Goal: Transaction & Acquisition: Book appointment/travel/reservation

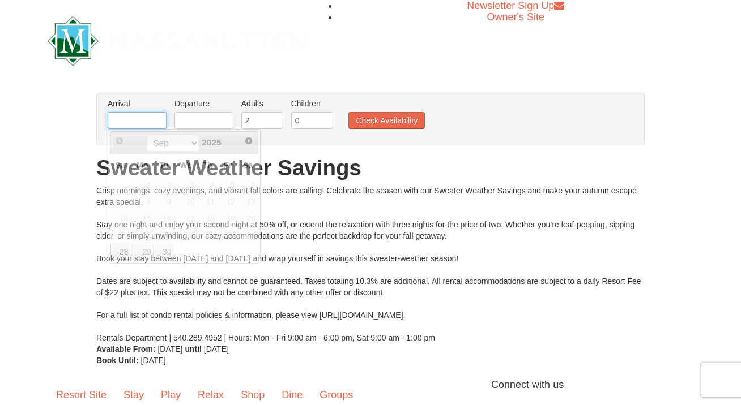
click at [153, 124] on input "text" at bounding box center [137, 120] width 59 height 17
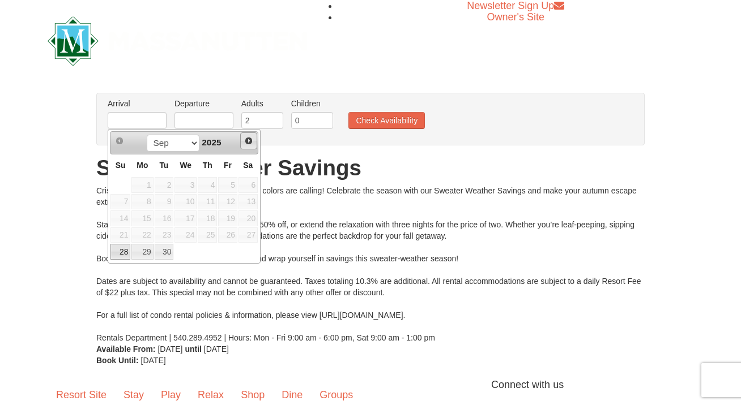
click at [254, 146] on link "Next" at bounding box center [248, 141] width 17 height 17
click at [250, 140] on span "Next" at bounding box center [248, 140] width 9 height 9
click at [189, 182] on link "1" at bounding box center [185, 185] width 22 height 16
type input "[DATE]"
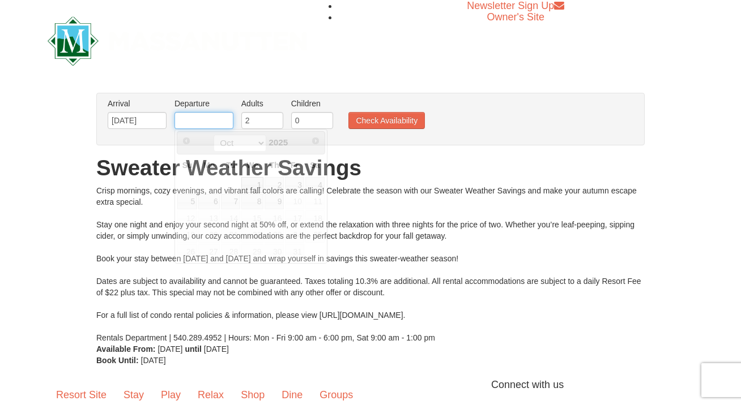
click at [217, 119] on input "text" at bounding box center [203, 120] width 59 height 17
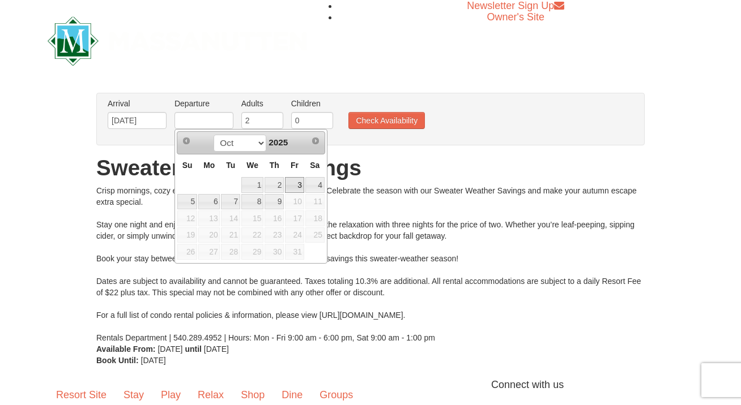
click at [296, 181] on link "3" at bounding box center [294, 185] width 19 height 16
type input "[DATE]"
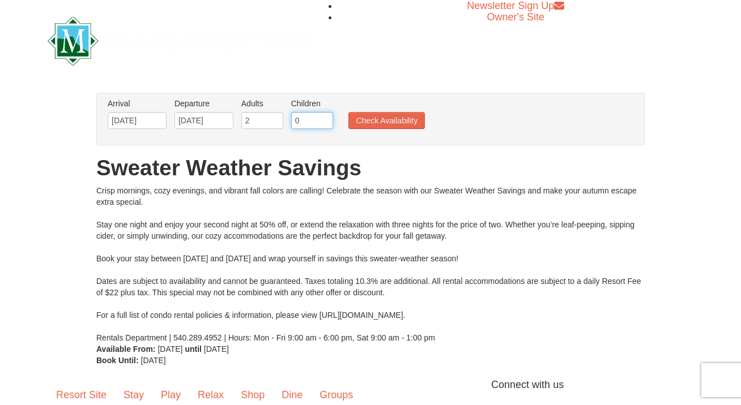
drag, startPoint x: 302, startPoint y: 123, endPoint x: 293, endPoint y: 123, distance: 9.6
click at [291, 123] on input "0" at bounding box center [312, 120] width 42 height 17
type input "1"
click at [321, 118] on input "1" at bounding box center [312, 120] width 42 height 17
click at [368, 120] on button "Check Availability" at bounding box center [386, 120] width 76 height 17
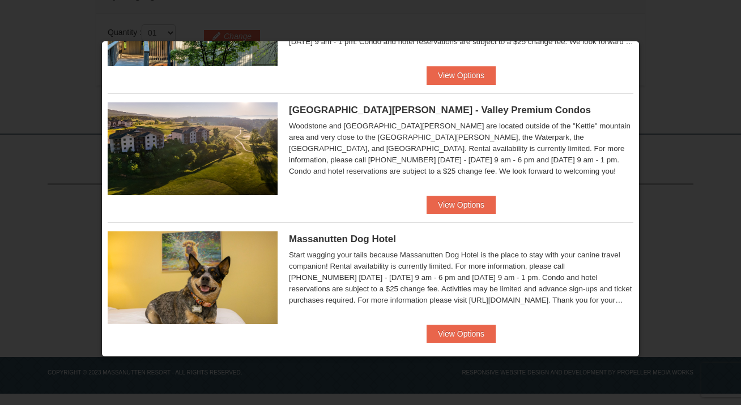
scroll to position [625, 0]
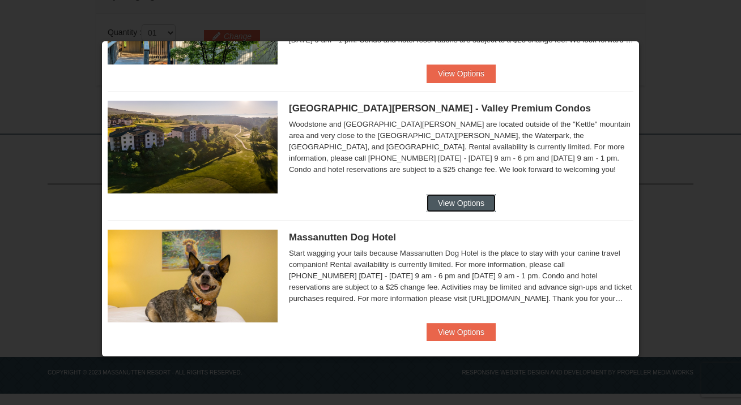
click at [449, 202] on button "View Options" at bounding box center [460, 203] width 69 height 18
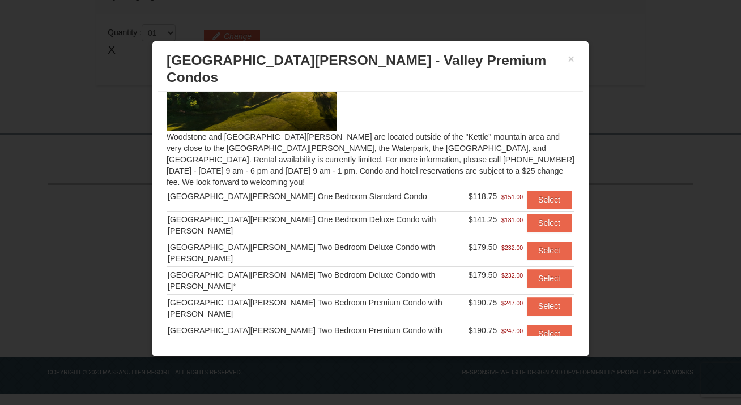
scroll to position [62, 0]
click at [529, 191] on button "Select" at bounding box center [549, 200] width 45 height 18
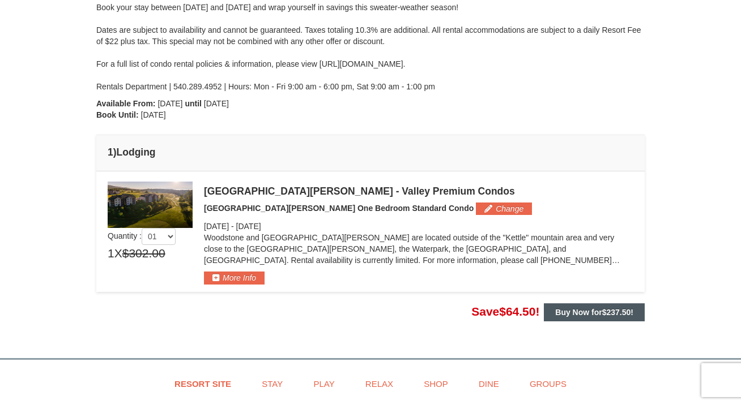
scroll to position [221, 0]
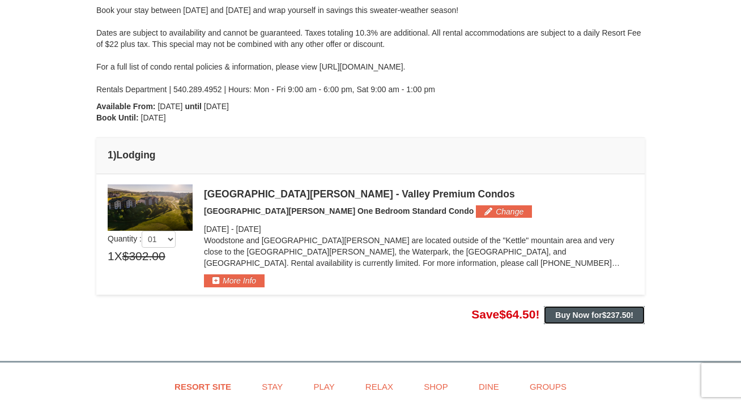
click at [579, 318] on strong "Buy Now for $237.50 !" at bounding box center [594, 315] width 78 height 9
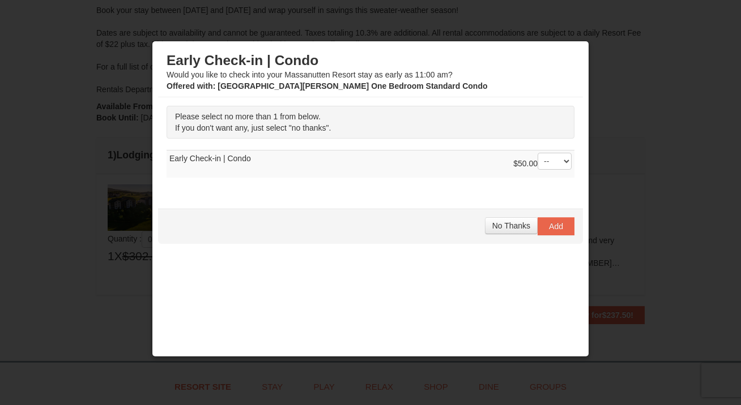
click at [548, 172] on div "$50.00 -- 01" at bounding box center [542, 164] width 58 height 23
click at [552, 164] on select "-- 01" at bounding box center [554, 161] width 34 height 17
click at [514, 226] on span "No Thanks" at bounding box center [511, 225] width 38 height 9
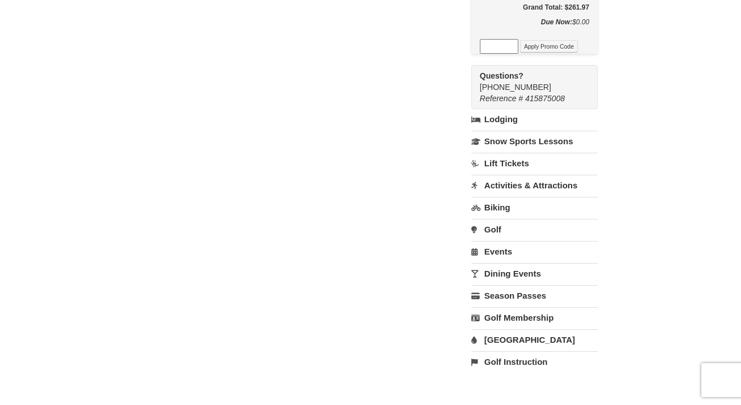
scroll to position [280, 0]
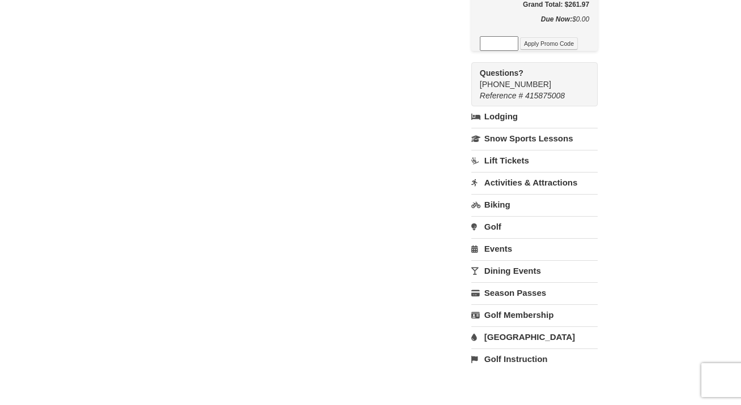
click at [515, 327] on link "Water Park" at bounding box center [534, 337] width 126 height 21
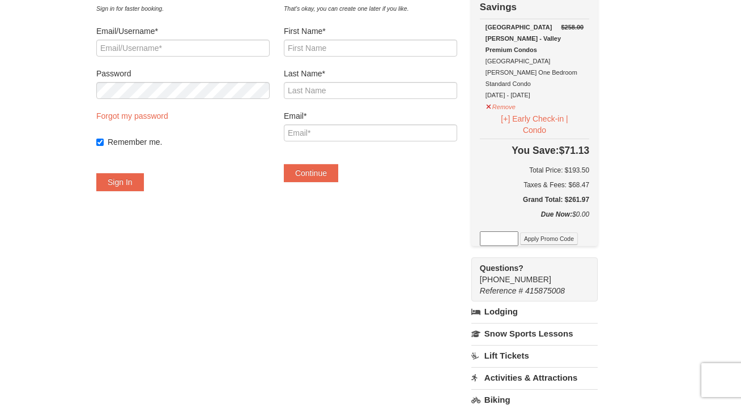
scroll to position [0, 0]
